Goal: Information Seeking & Learning: Check status

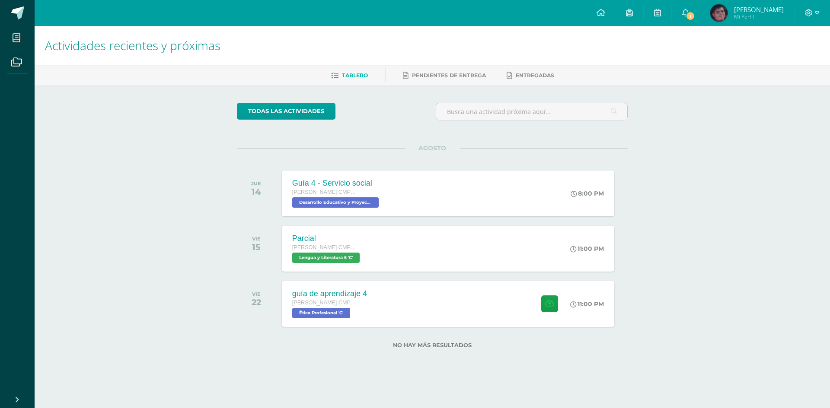
click at [730, 275] on div "Actividades recientes y próximas Tablero Pendientes de entrega Entregadas todas…" at bounding box center [432, 201] width 795 height 351
click at [695, 13] on span "1" at bounding box center [690, 16] width 10 height 10
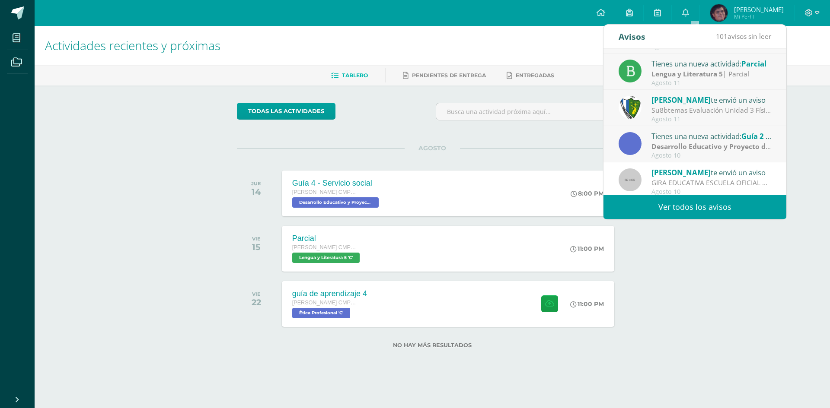
scroll to position [144, 0]
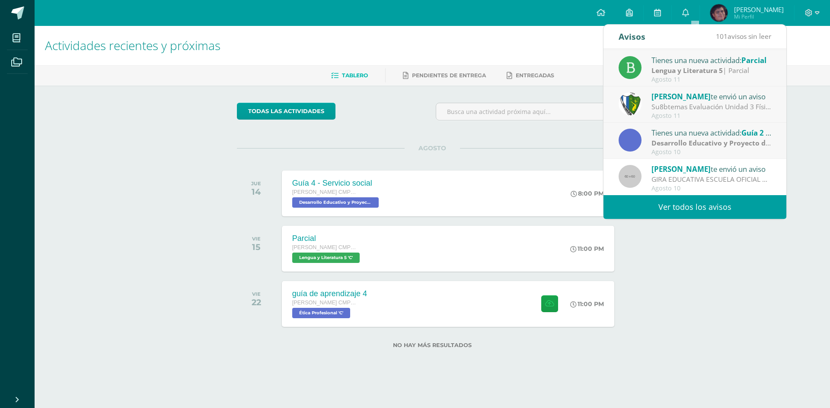
click at [741, 208] on link "Ver todos los avisos" at bounding box center [694, 207] width 183 height 24
click at [718, 209] on link "Ver todos los avisos" at bounding box center [694, 207] width 183 height 24
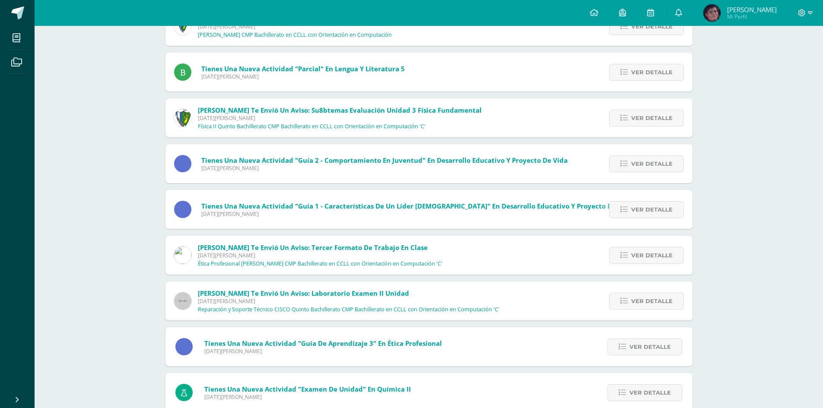
scroll to position [395, 0]
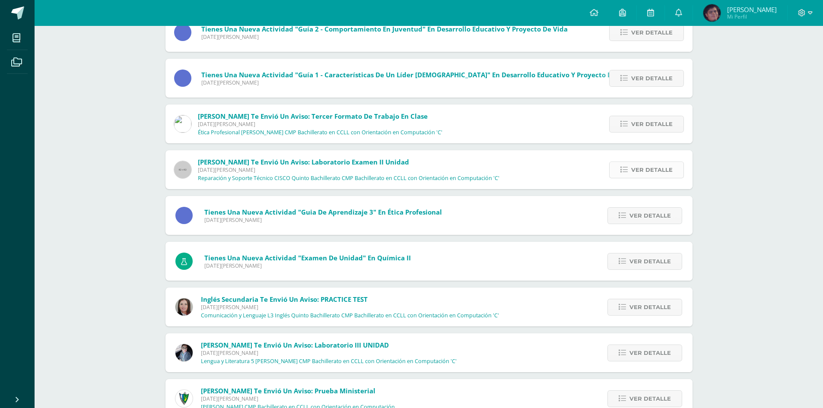
click at [614, 175] on link "Ver detalle" at bounding box center [646, 170] width 75 height 17
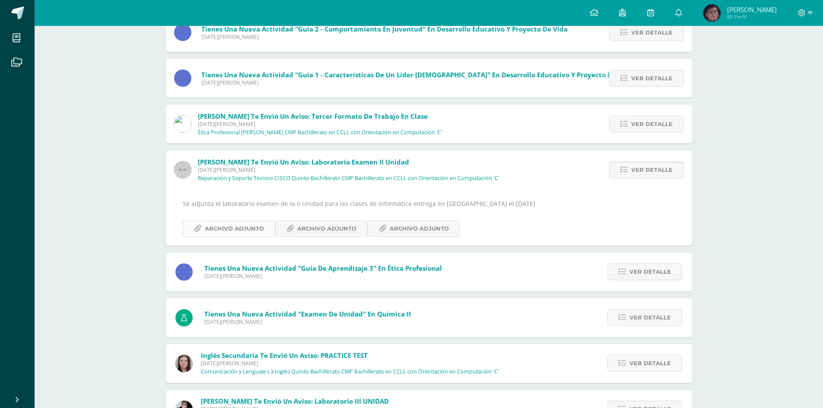
click at [239, 226] on span "Archivo Adjunto" at bounding box center [234, 229] width 59 height 16
click at [420, 228] on span "Archivo Adjunto" at bounding box center [419, 229] width 59 height 16
click at [335, 227] on span "Archivo Adjunto" at bounding box center [326, 229] width 59 height 16
